Goal: Information Seeking & Learning: Learn about a topic

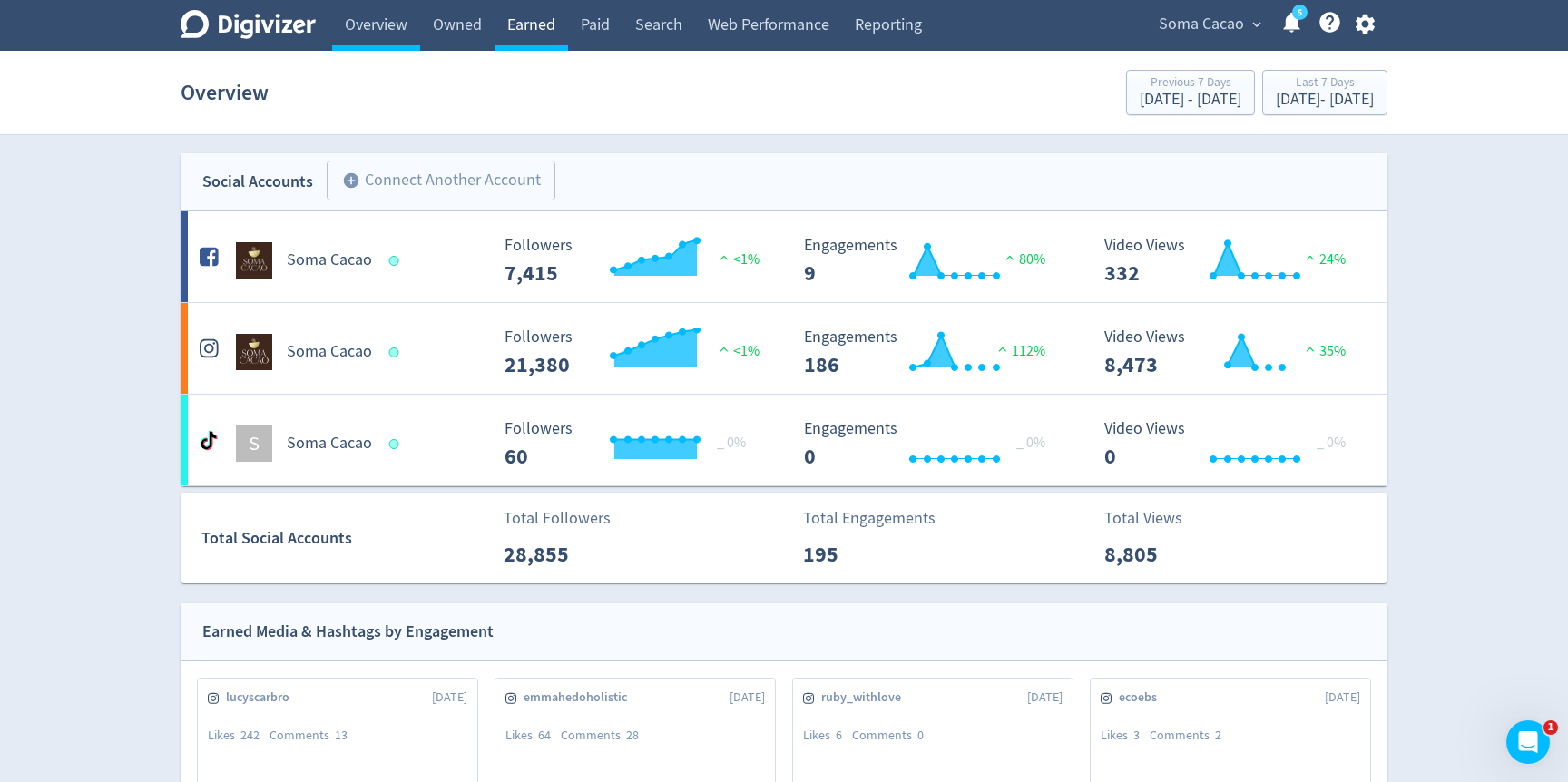
click at [537, 27] on link "Earned" at bounding box center [532, 26] width 73 height 51
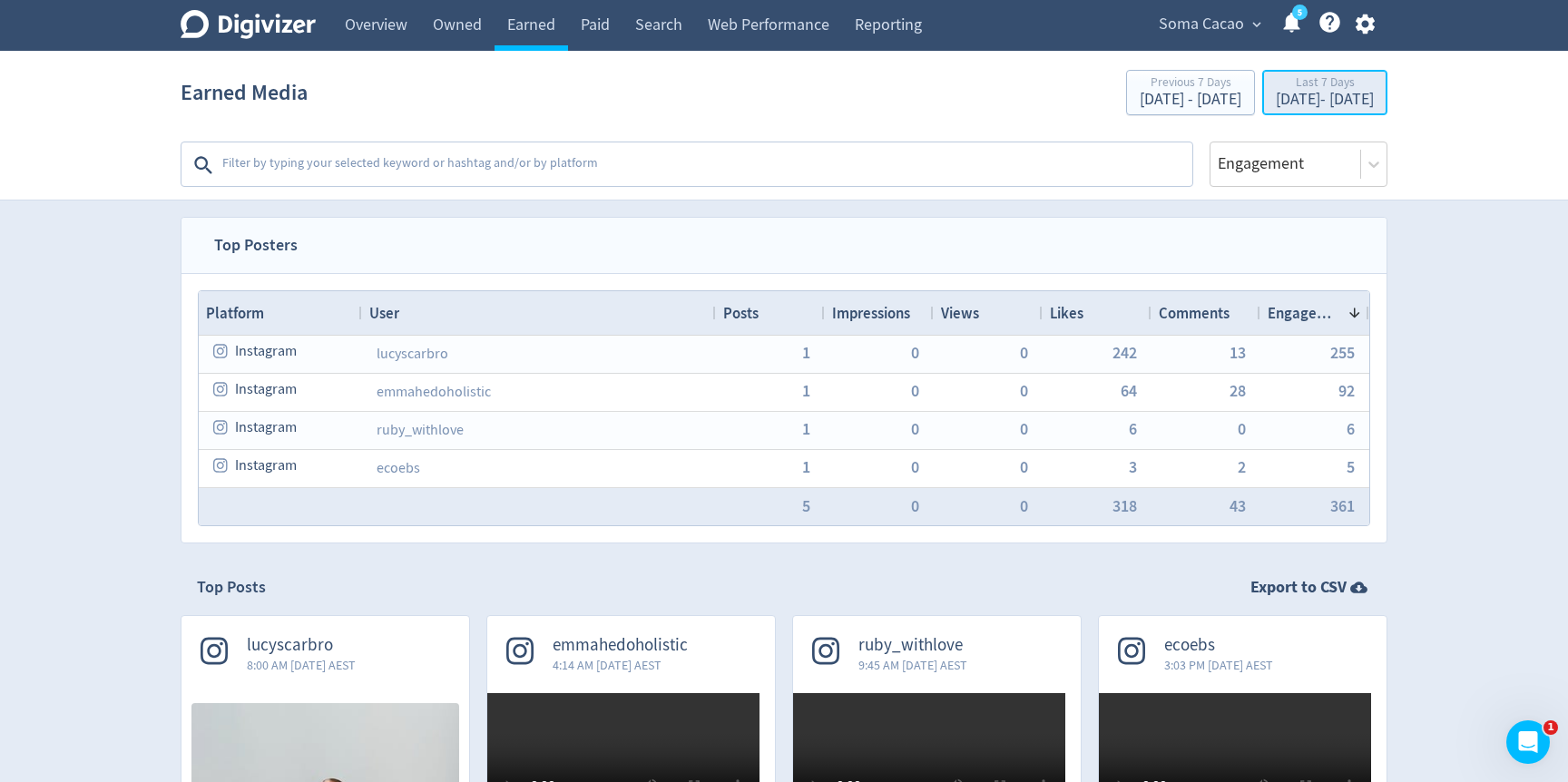
click at [1276, 86] on div "Last 7 Days" at bounding box center [1325, 83] width 98 height 16
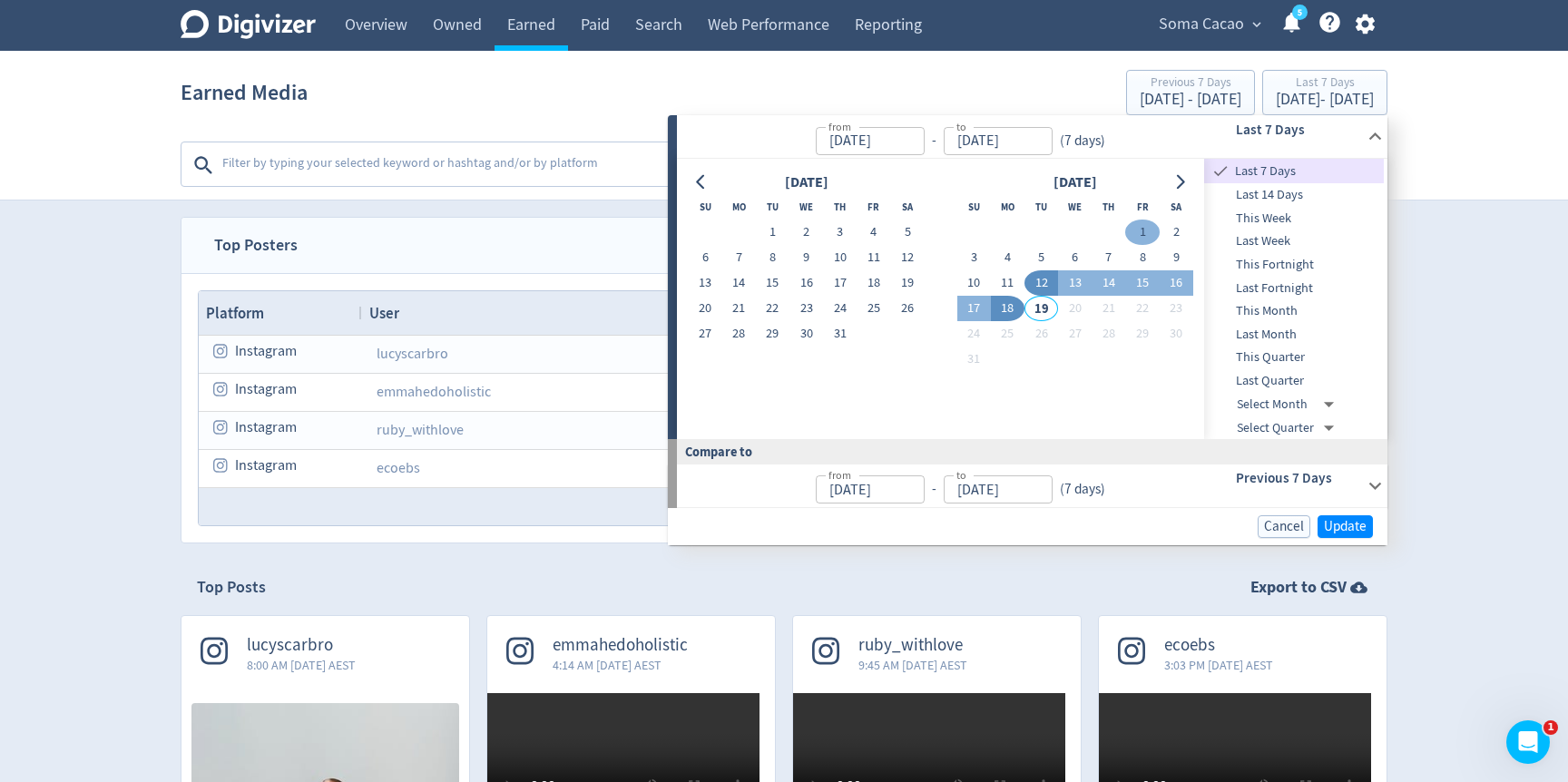
click at [1133, 227] on button "1" at bounding box center [1142, 232] width 34 height 26
type input "[DATE]"
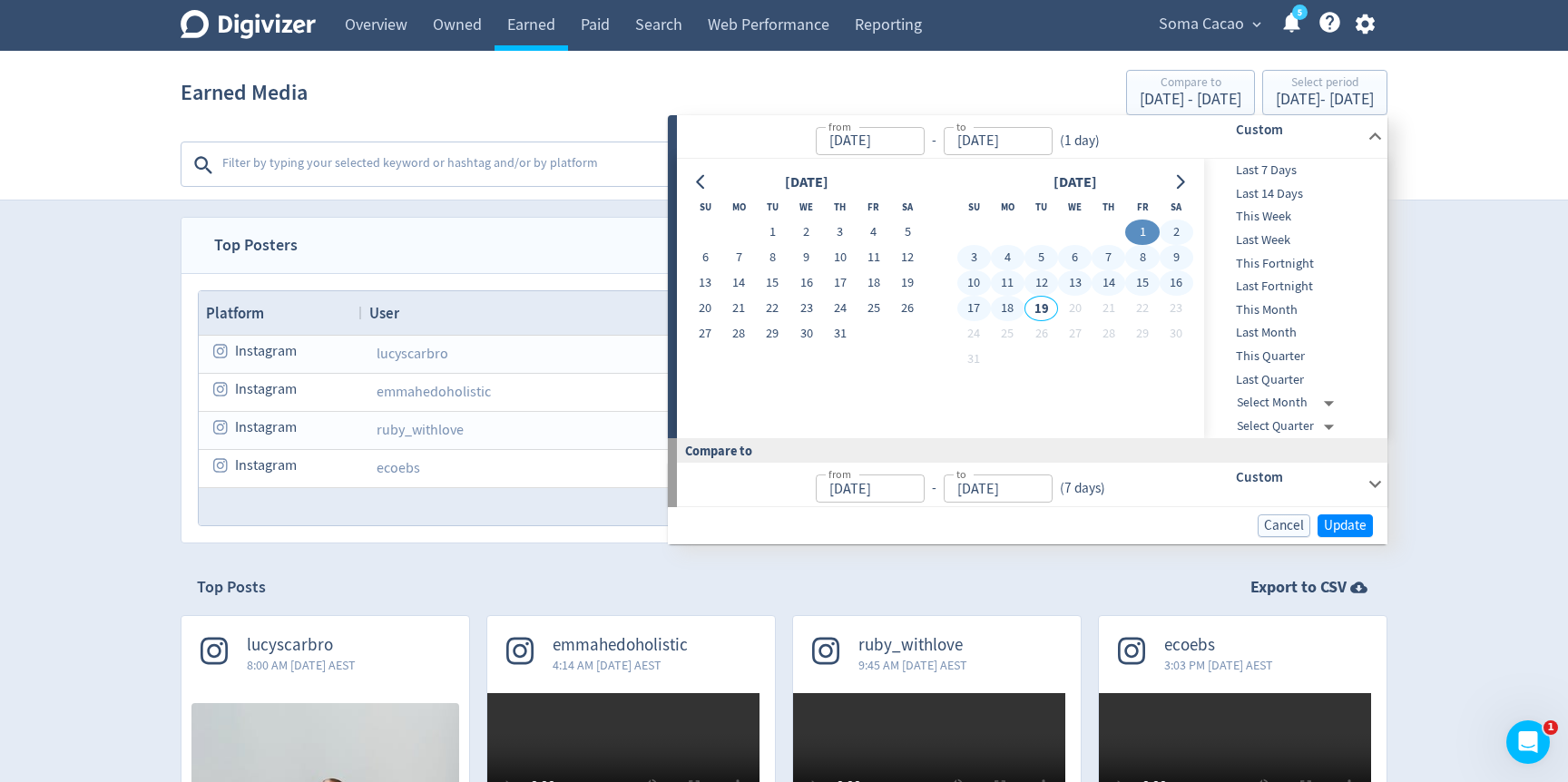
click at [1014, 303] on button "18" at bounding box center [1007, 308] width 34 height 26
type input "[DATE]"
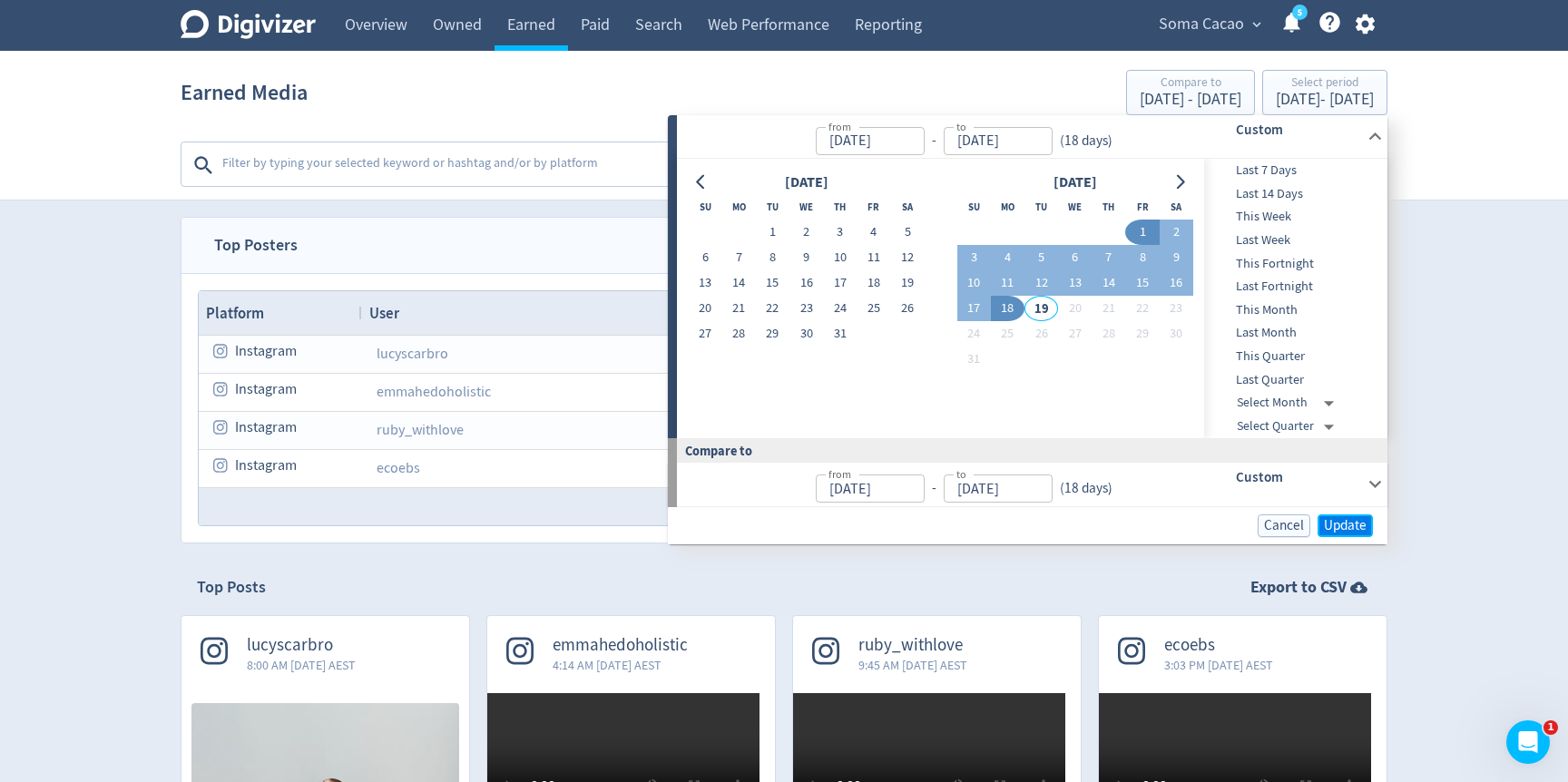
click at [1360, 527] on span "Update" at bounding box center [1346, 525] width 43 height 14
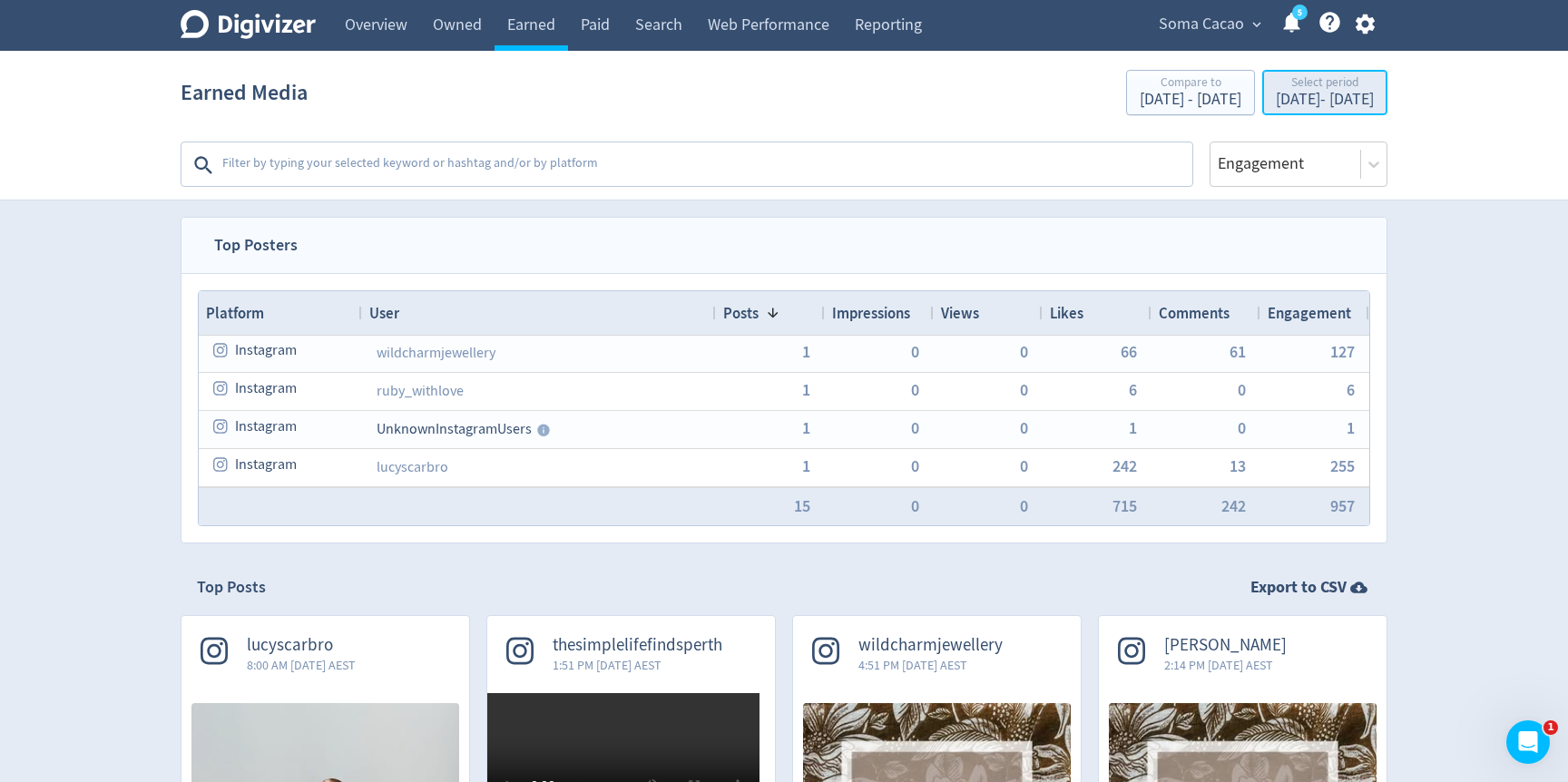
click at [1276, 95] on div "[DATE] - [DATE]" at bounding box center [1325, 100] width 98 height 16
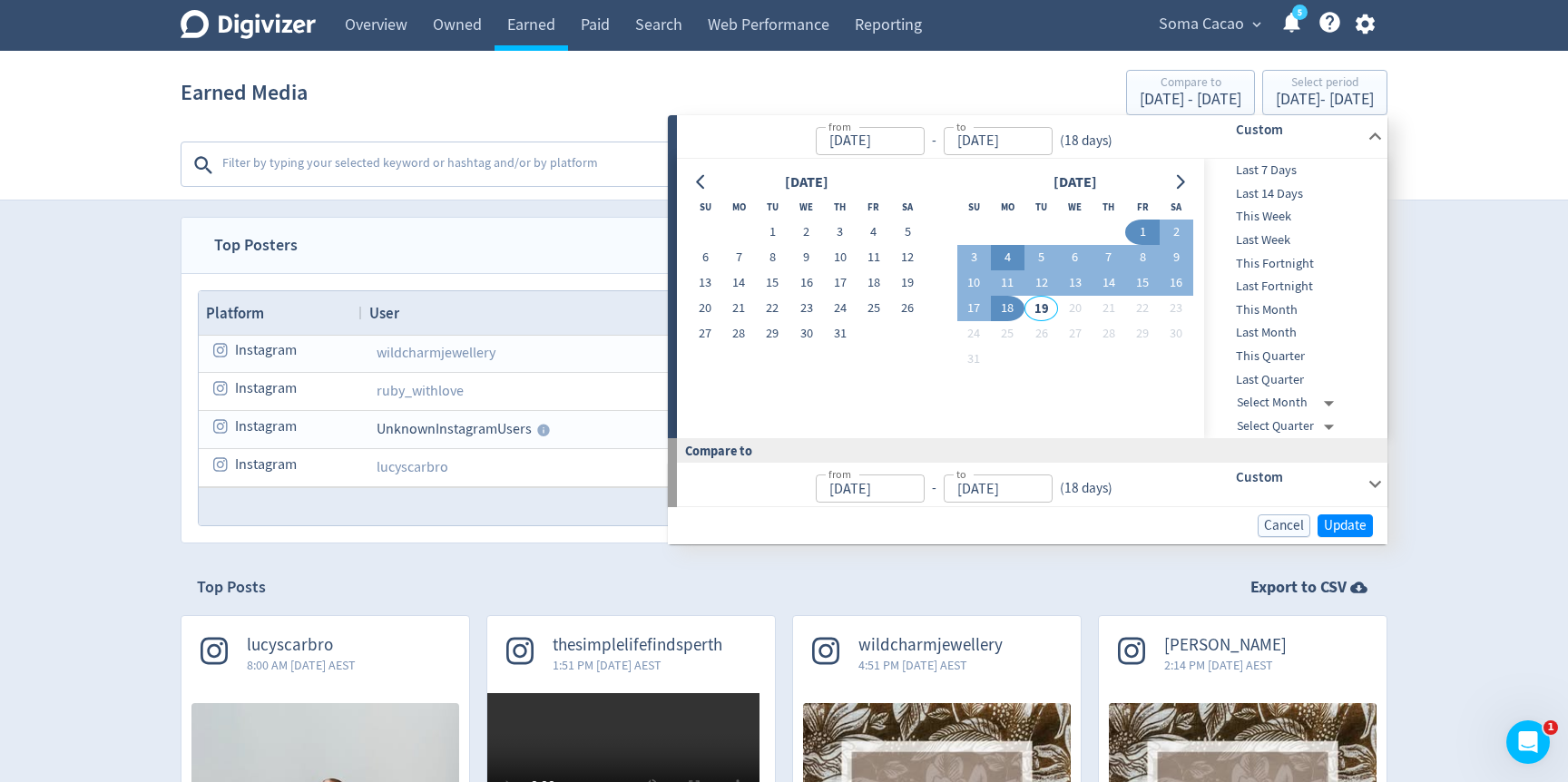
click at [1000, 263] on button "4" at bounding box center [1007, 258] width 34 height 26
type input "[DATE]"
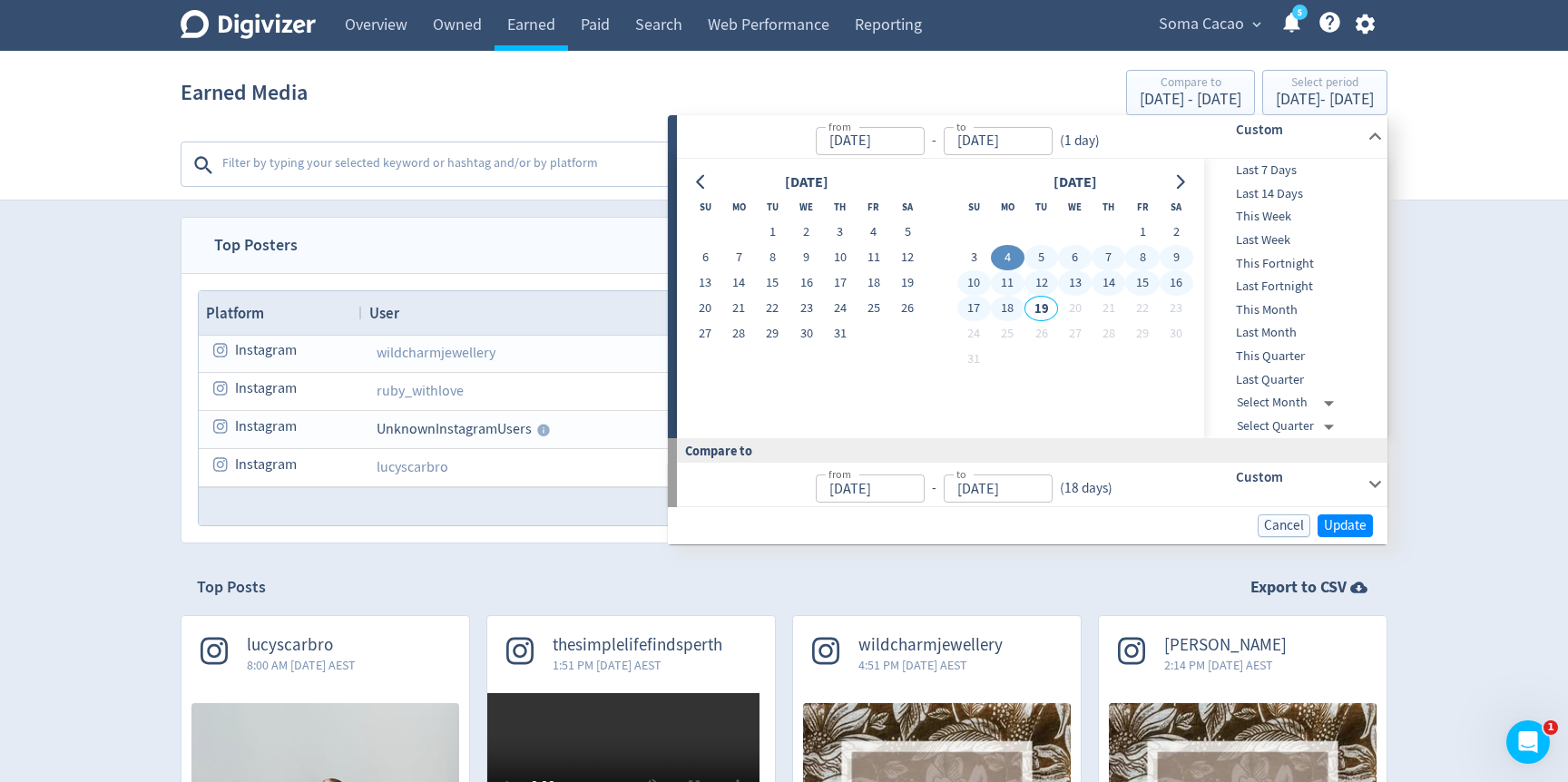
click at [1001, 318] on button "18" at bounding box center [1007, 308] width 34 height 26
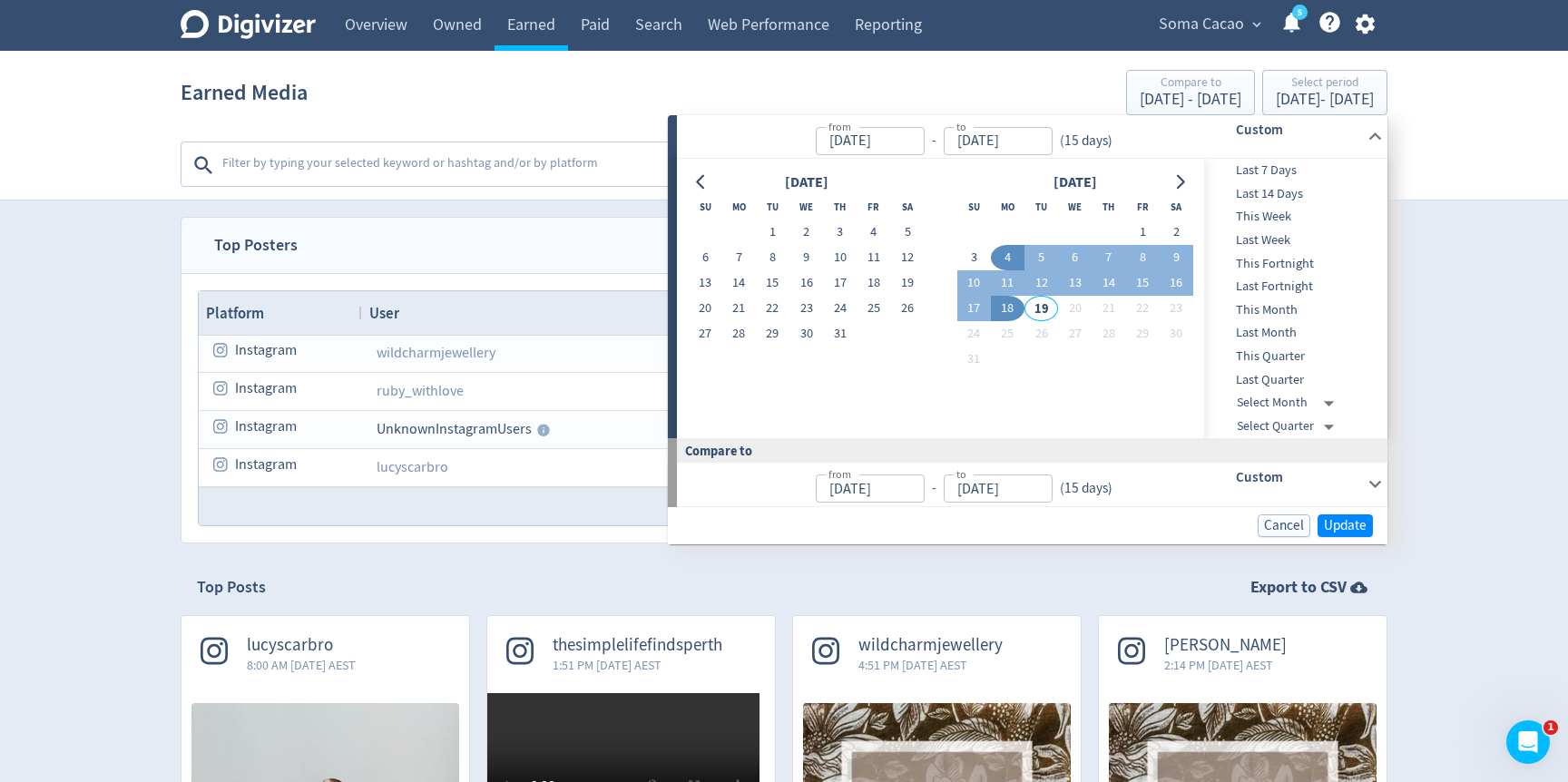
type input "[DATE]"
click at [1340, 524] on span "Update" at bounding box center [1346, 525] width 43 height 14
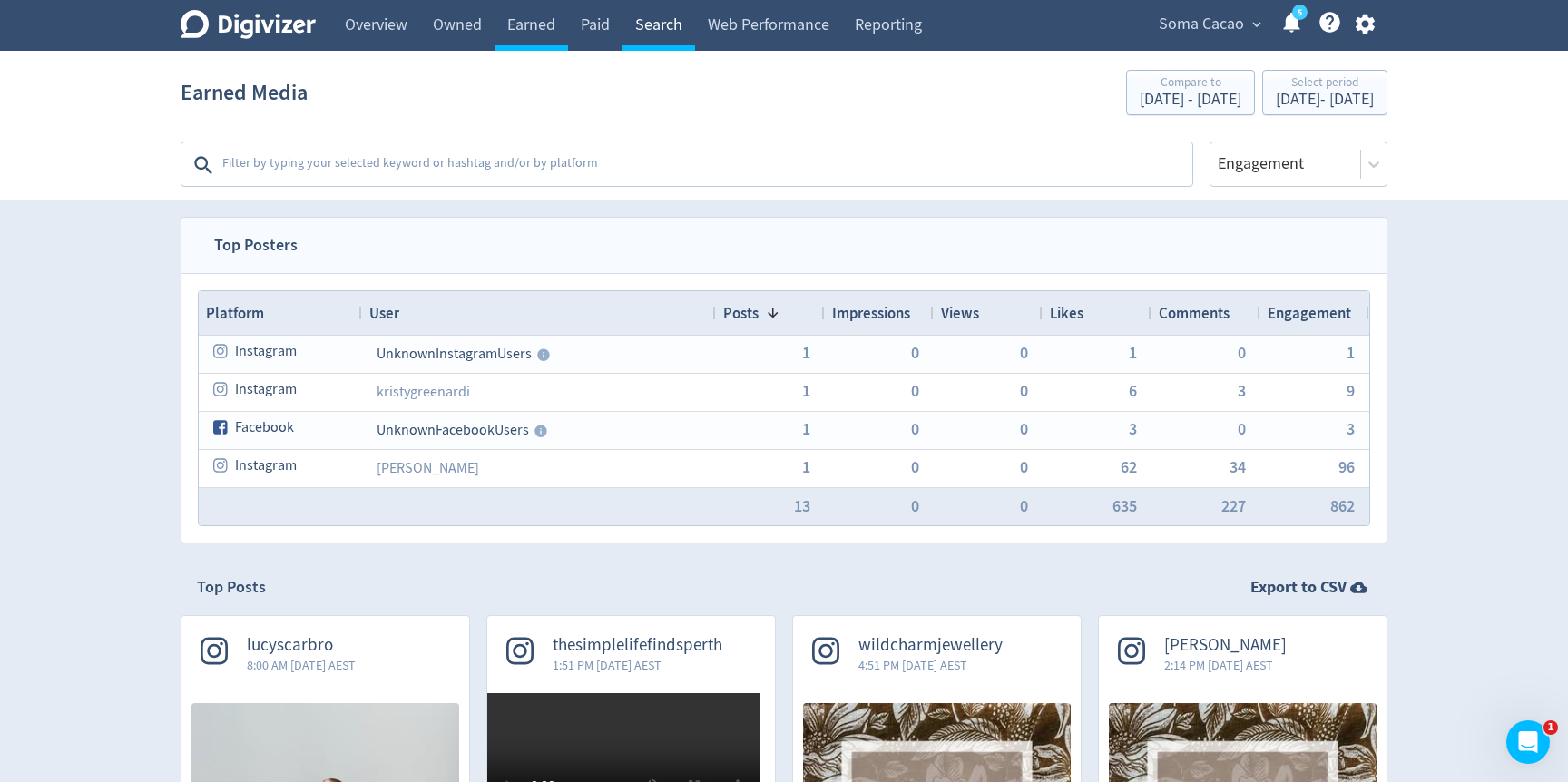
click at [630, 31] on link "Search" at bounding box center [659, 26] width 72 height 51
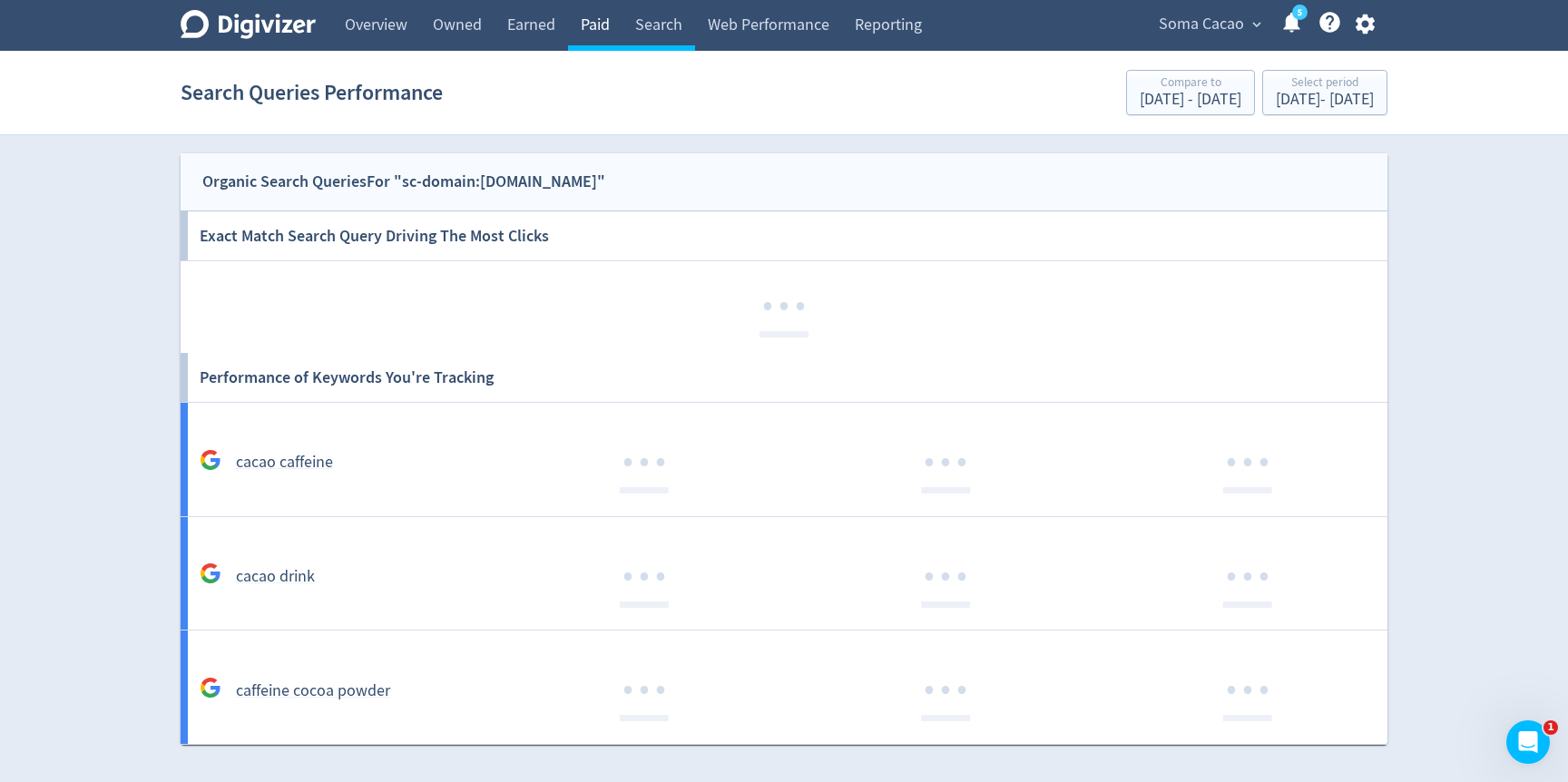
click at [584, 37] on link "Paid" at bounding box center [596, 26] width 55 height 51
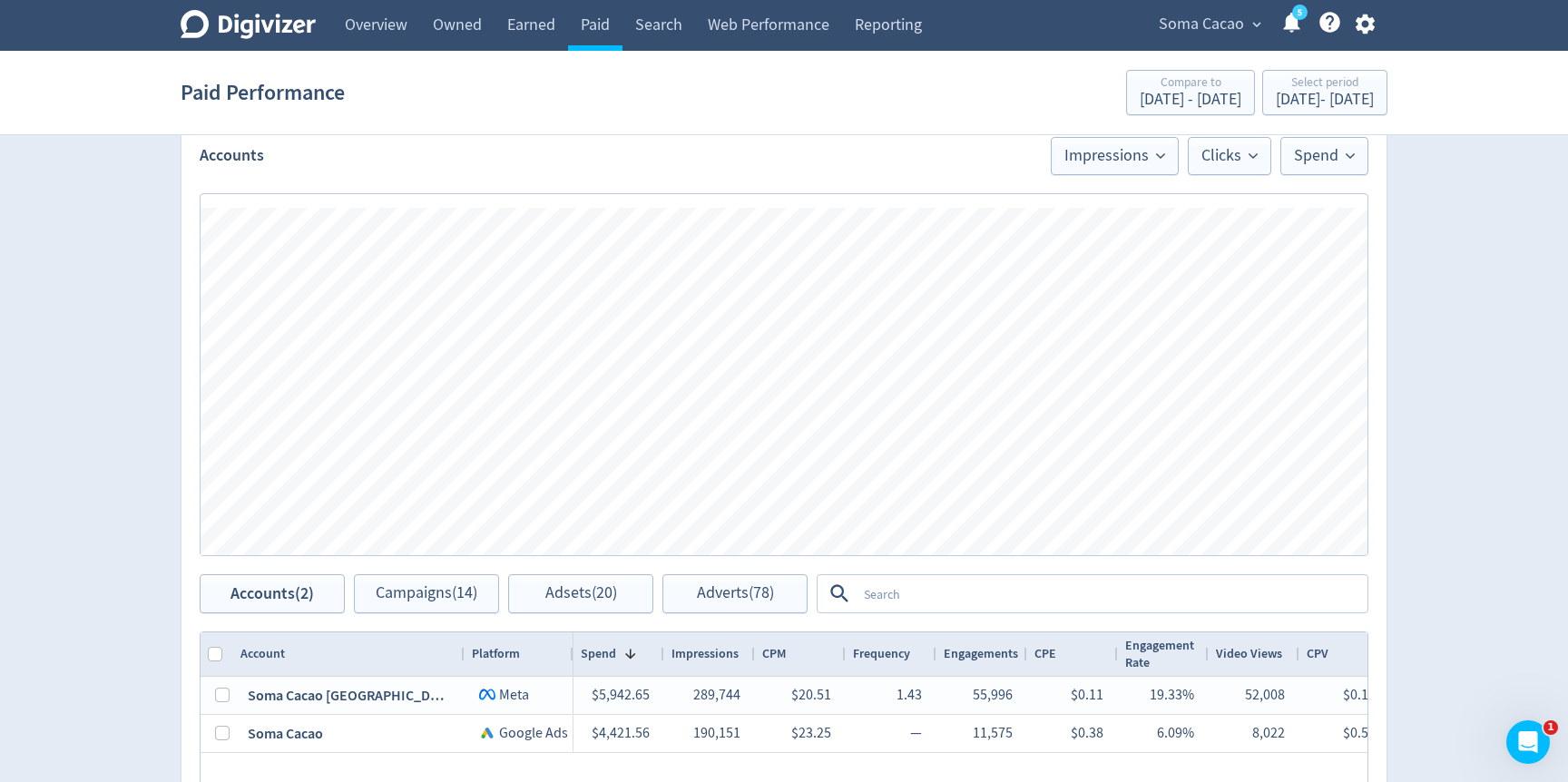
scroll to position [552, 0]
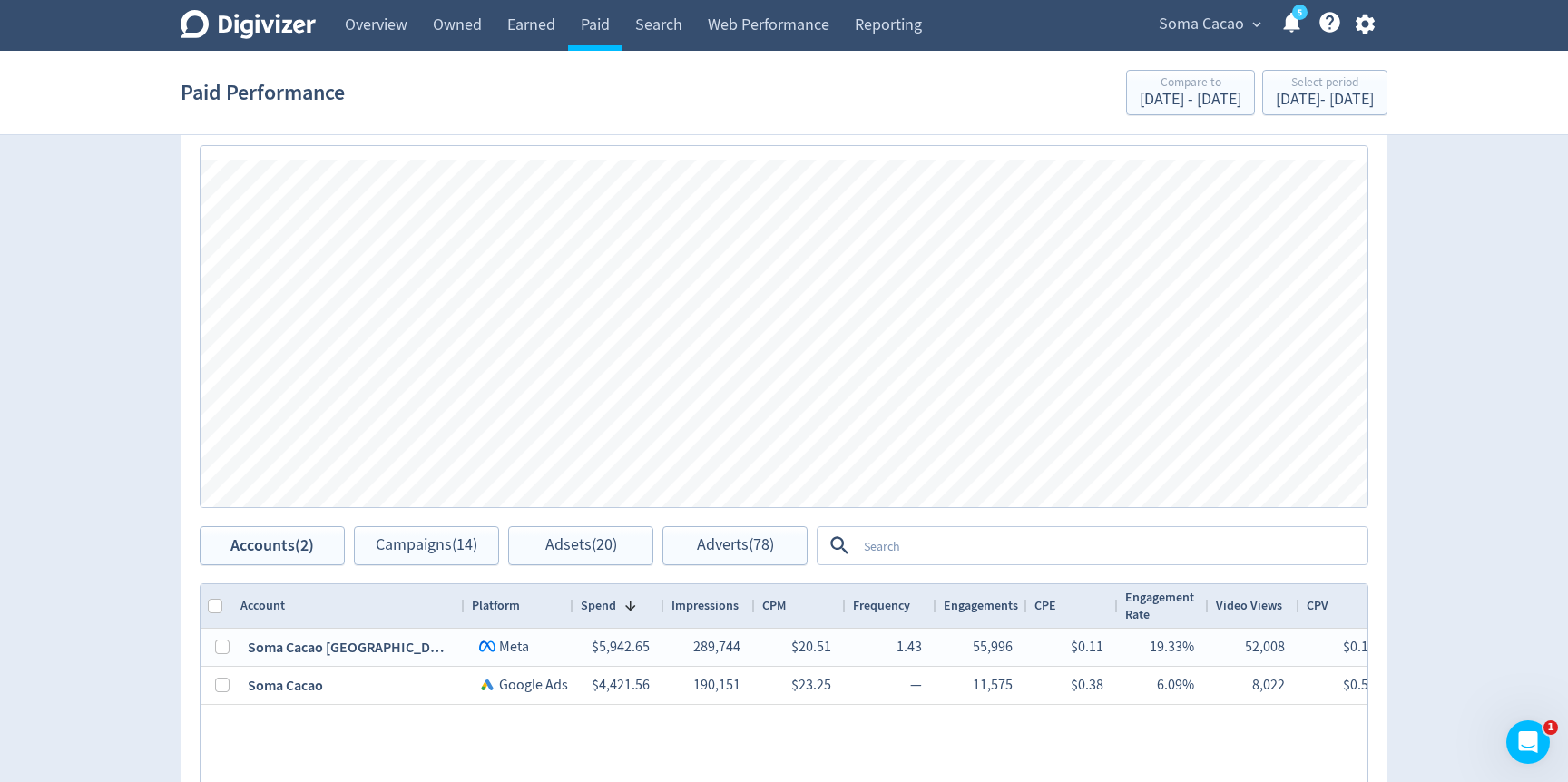
click at [878, 537] on textarea at bounding box center [1112, 545] width 510 height 34
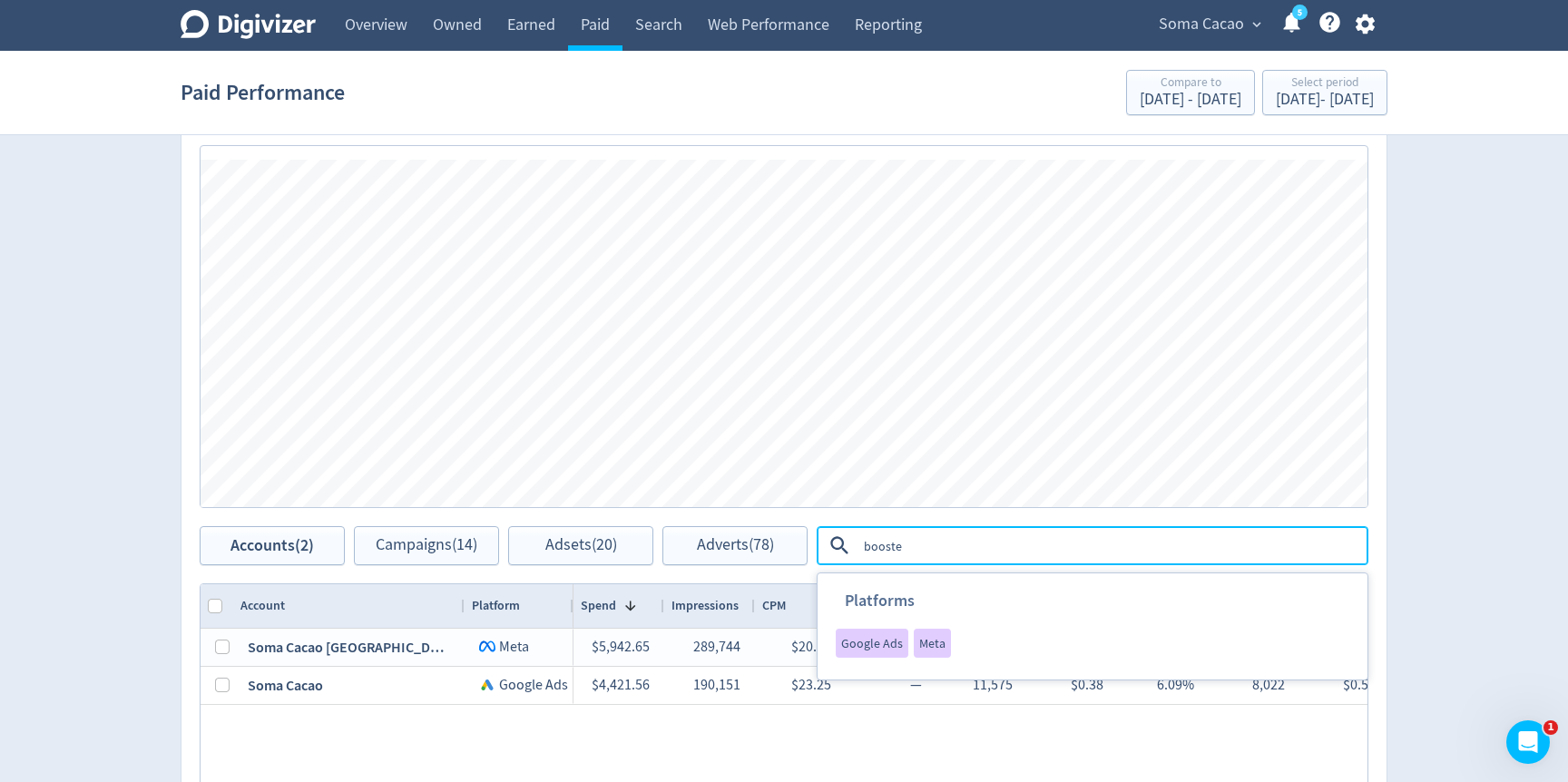
type textarea "boosted"
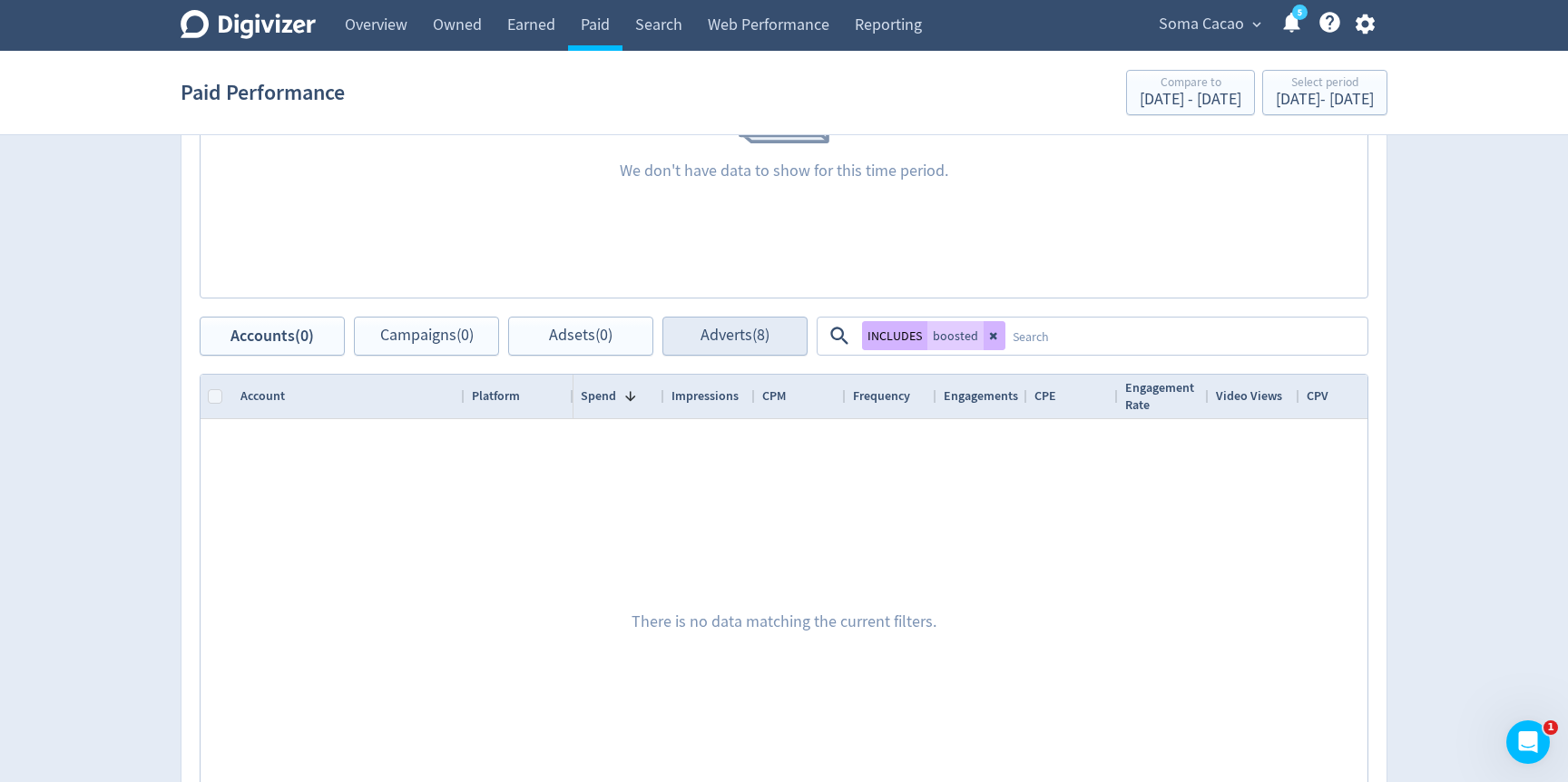
scroll to position [763, 0]
click at [751, 343] on span "Adverts (8)" at bounding box center [735, 334] width 69 height 17
